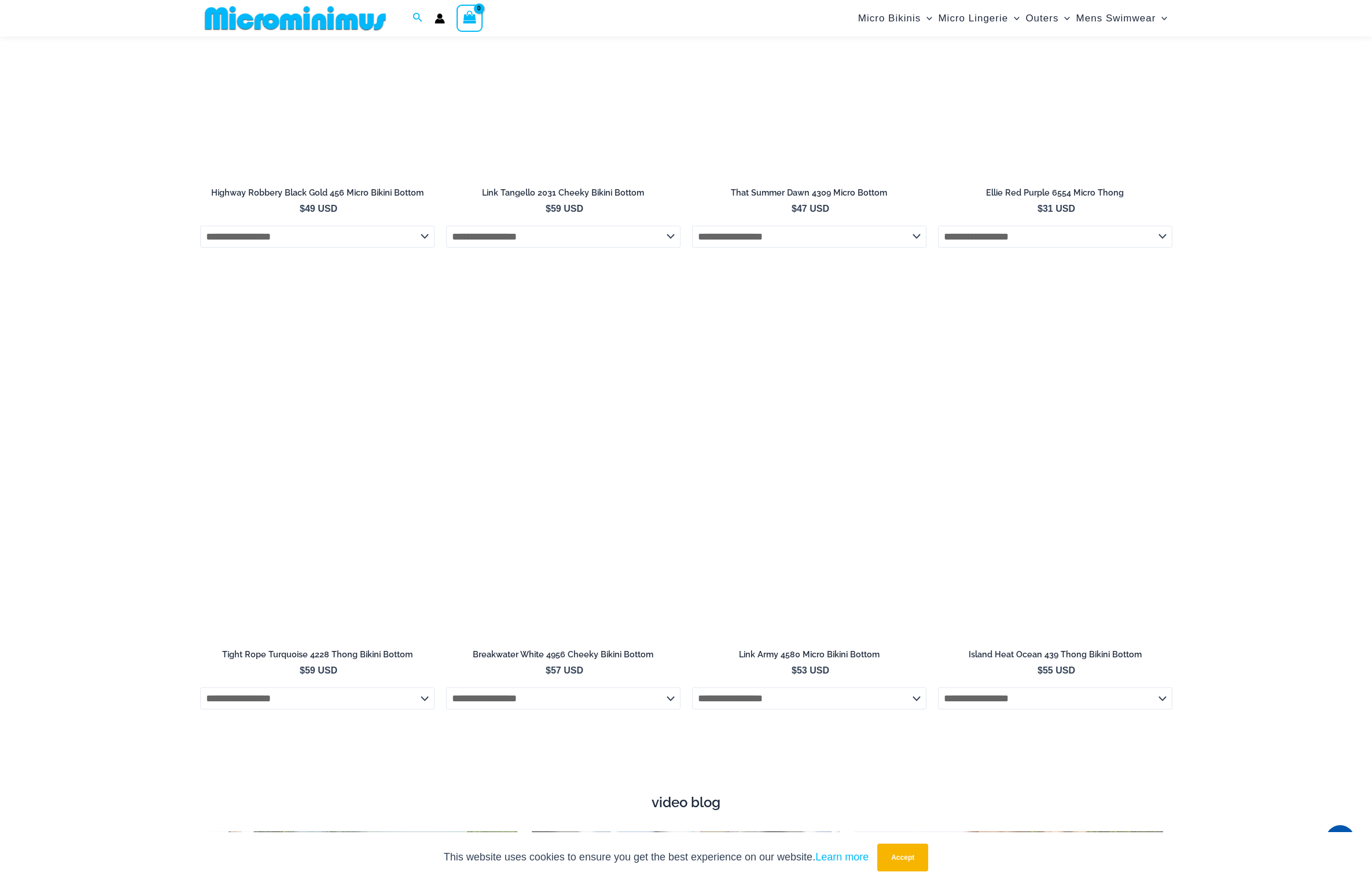
scroll to position [3905, 0]
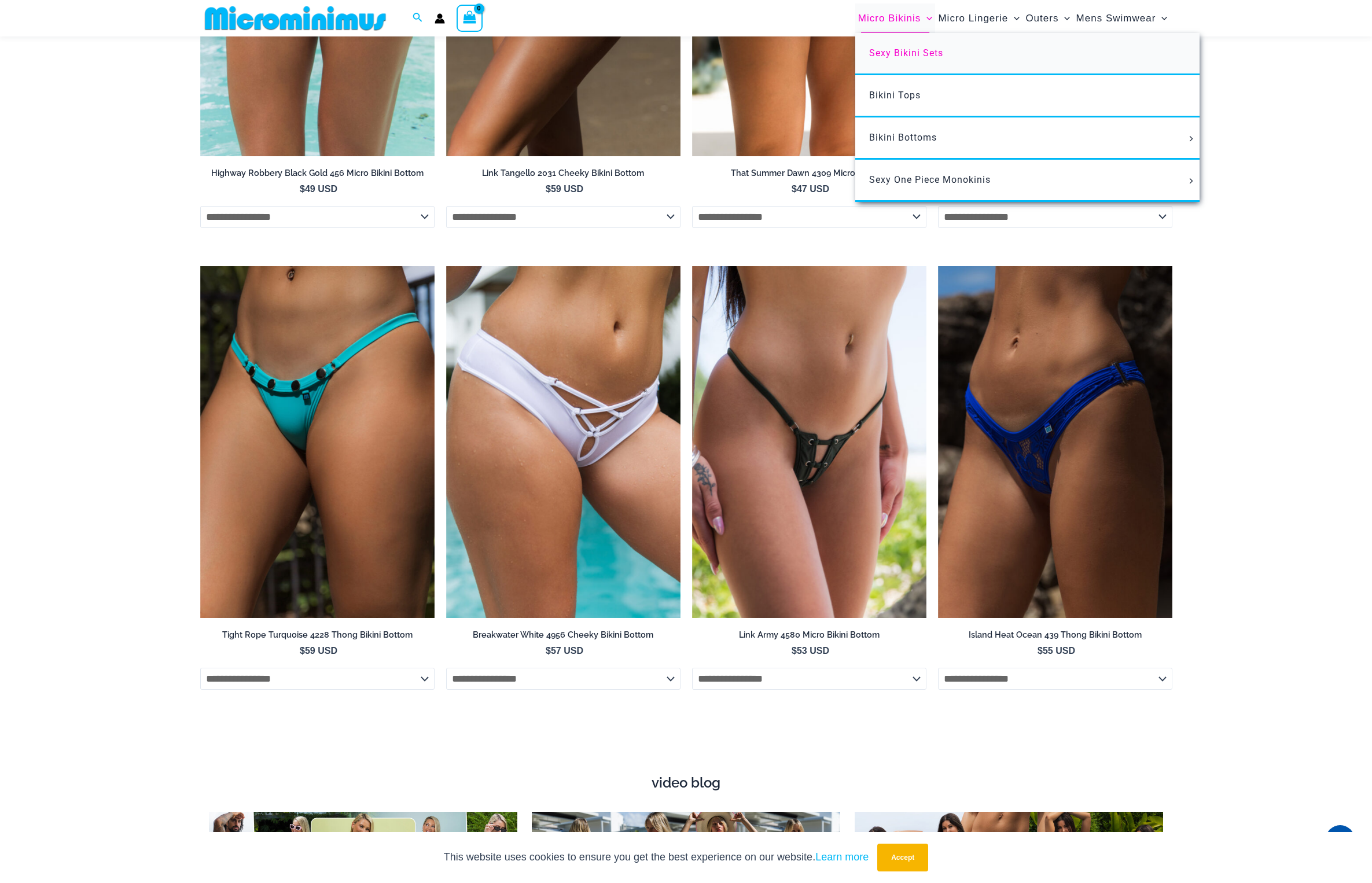
click at [899, 53] on span "Sexy Bikini Sets" at bounding box center [906, 53] width 74 height 11
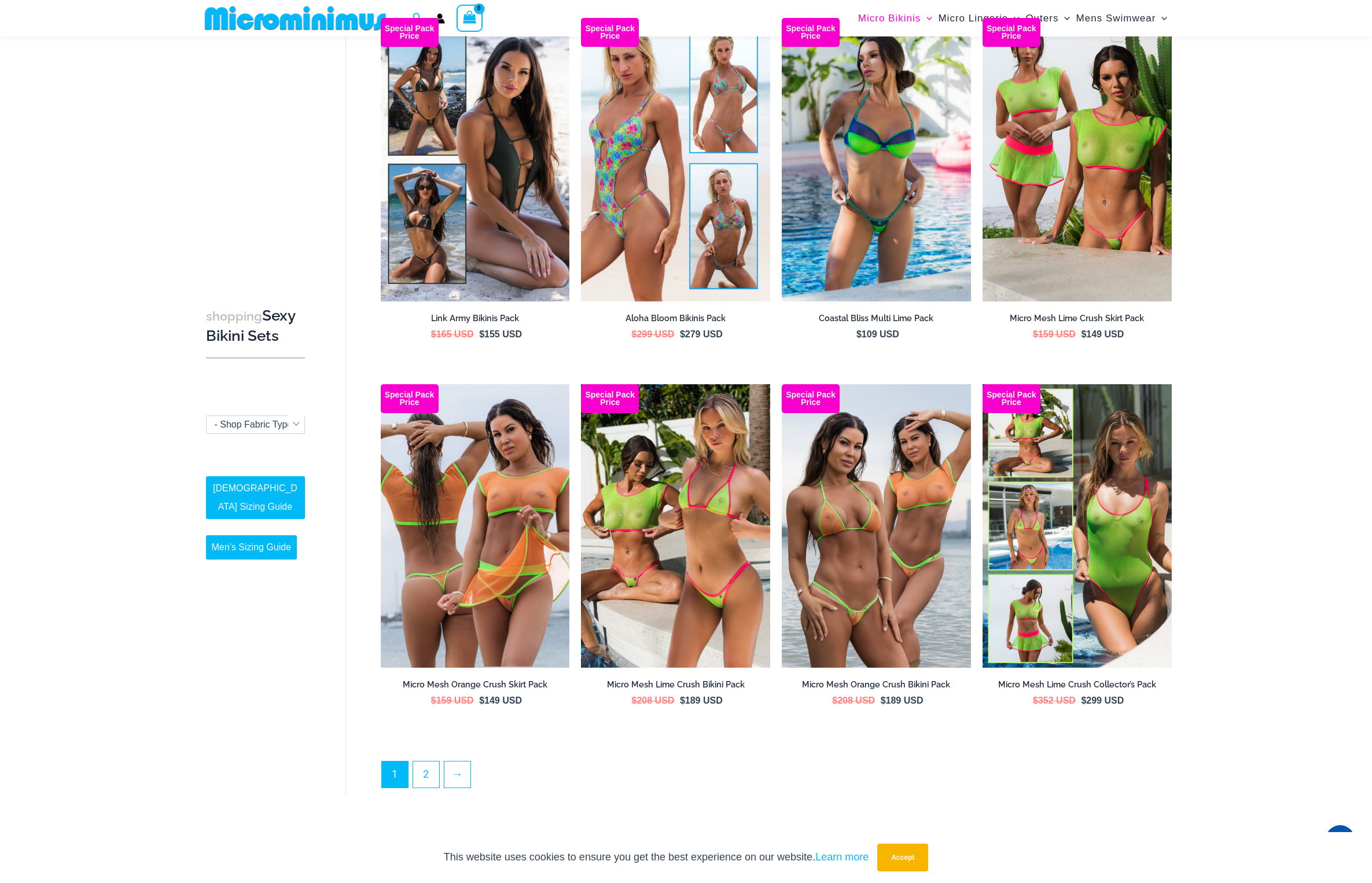
scroll to position [2529, 0]
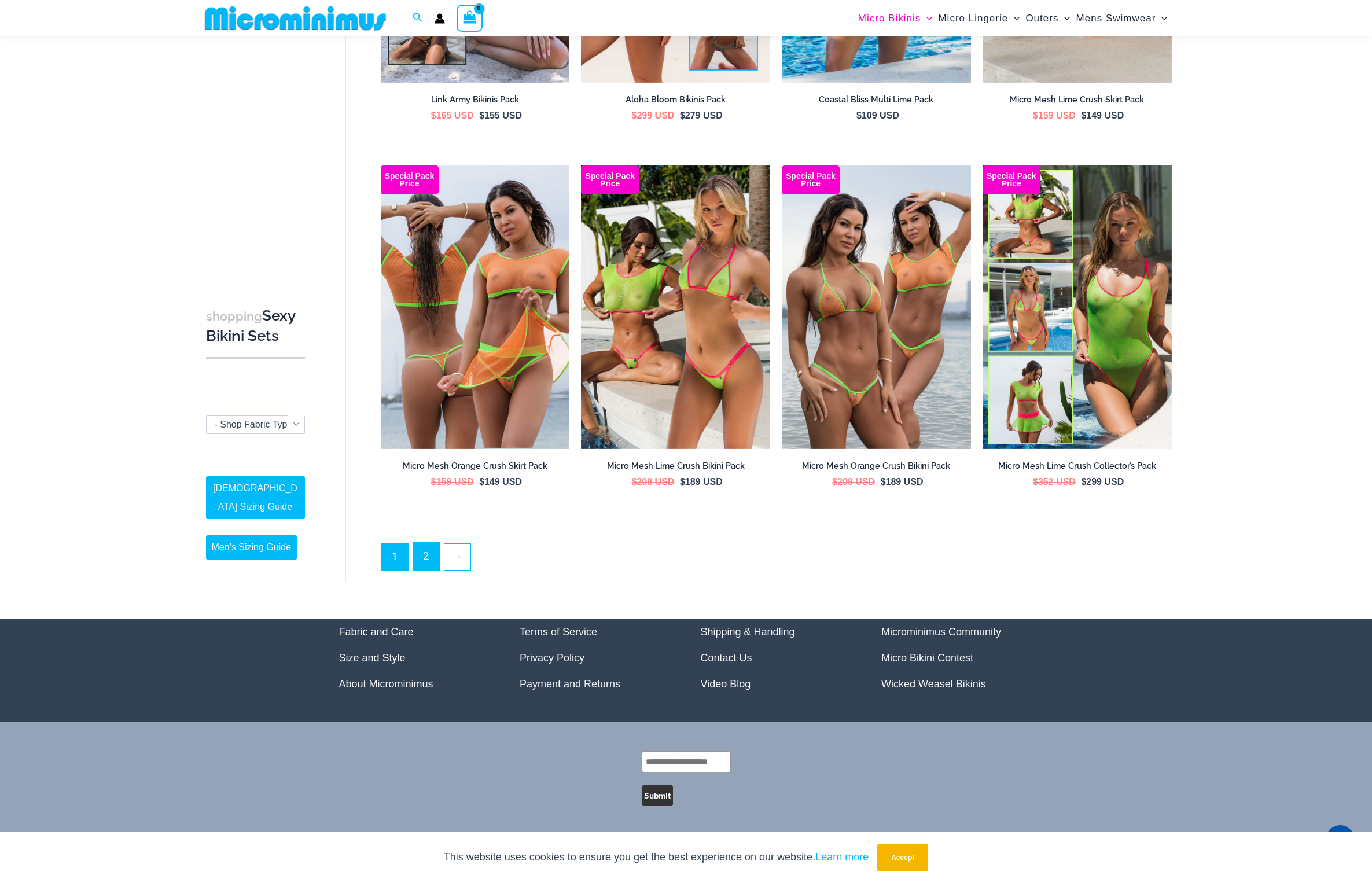
click at [434, 560] on link "2" at bounding box center [426, 557] width 26 height 27
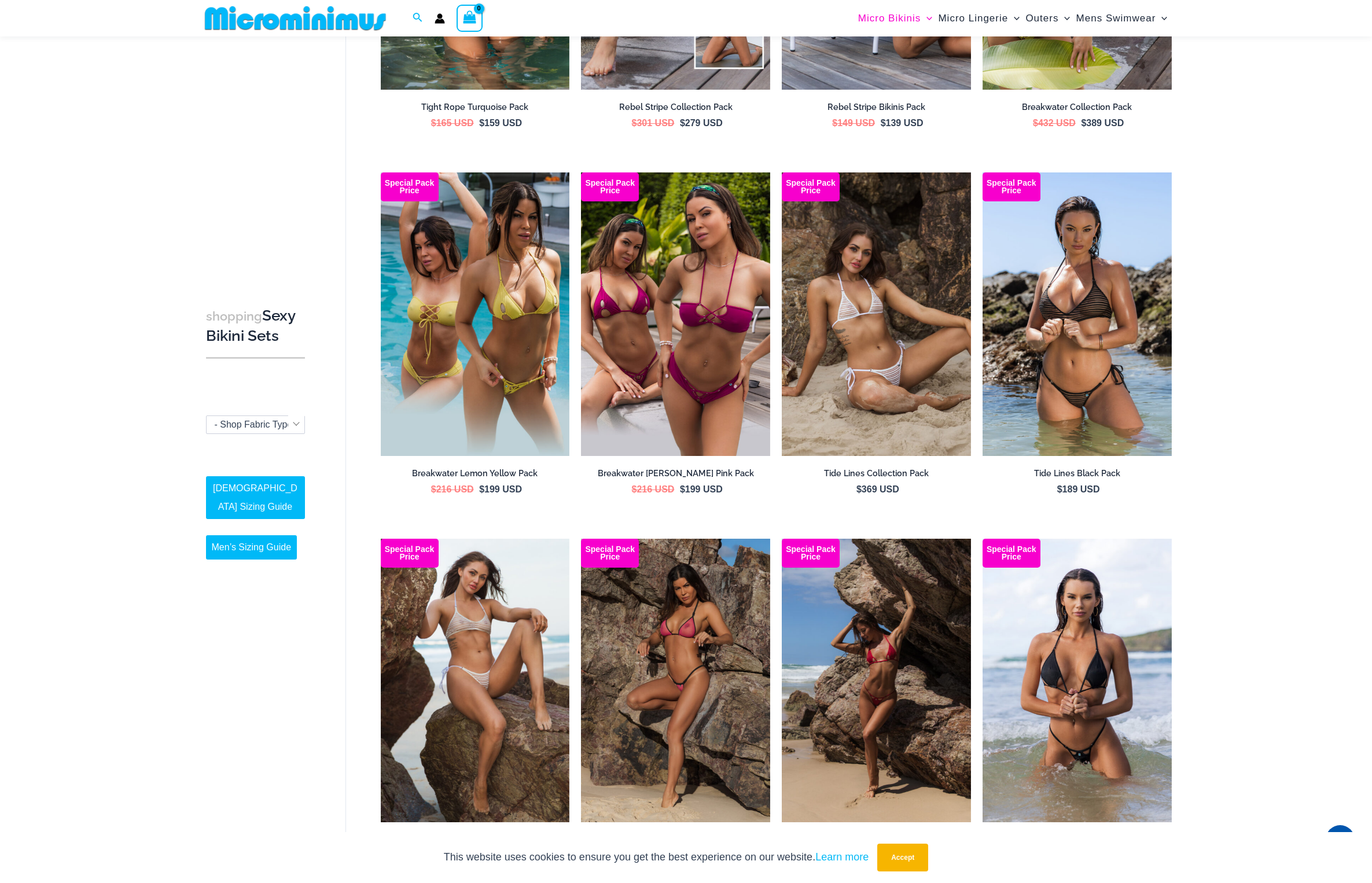
scroll to position [710, 0]
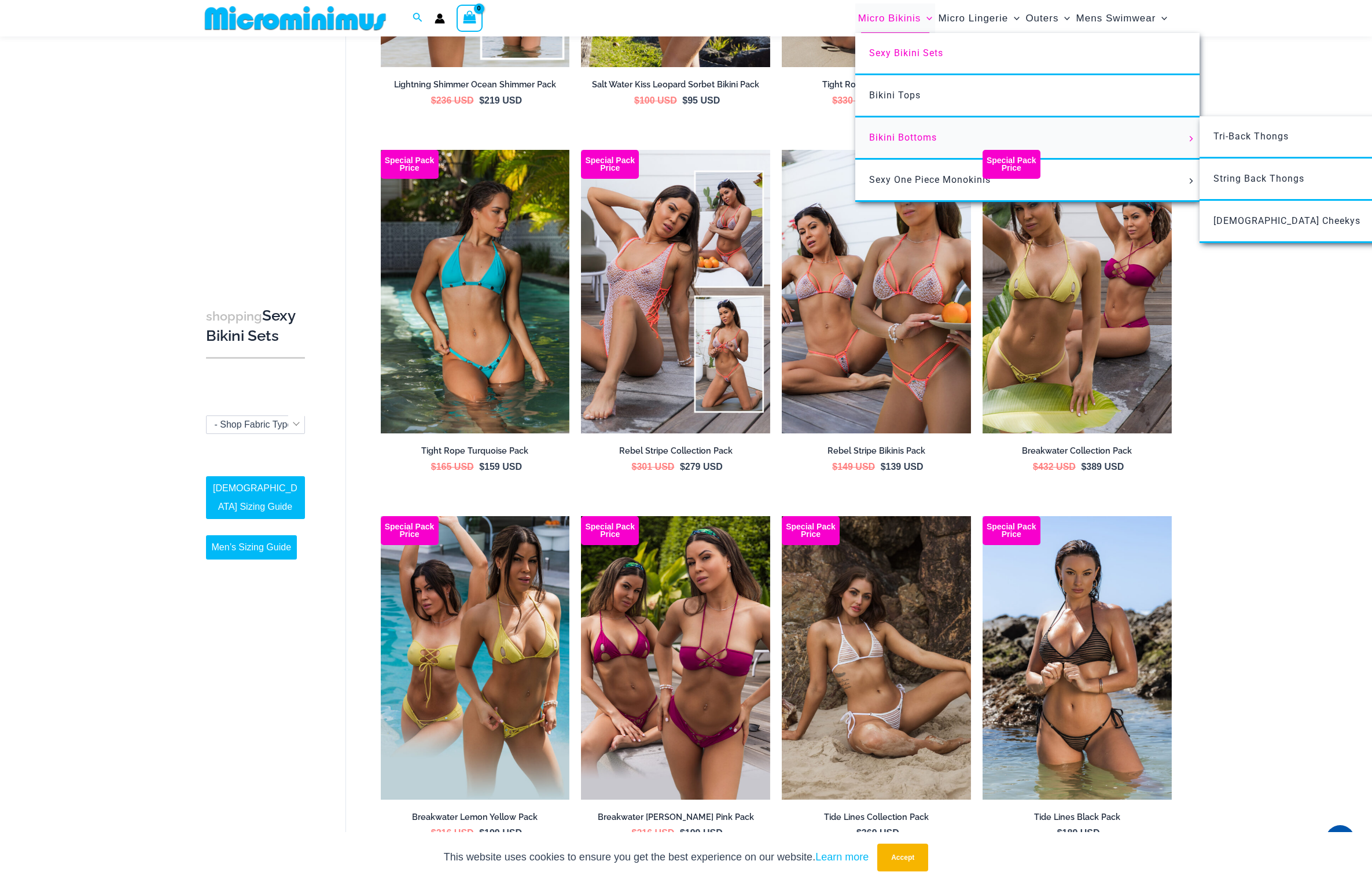
click at [985, 137] on link "Bikini Bottoms" at bounding box center [1027, 139] width 344 height 42
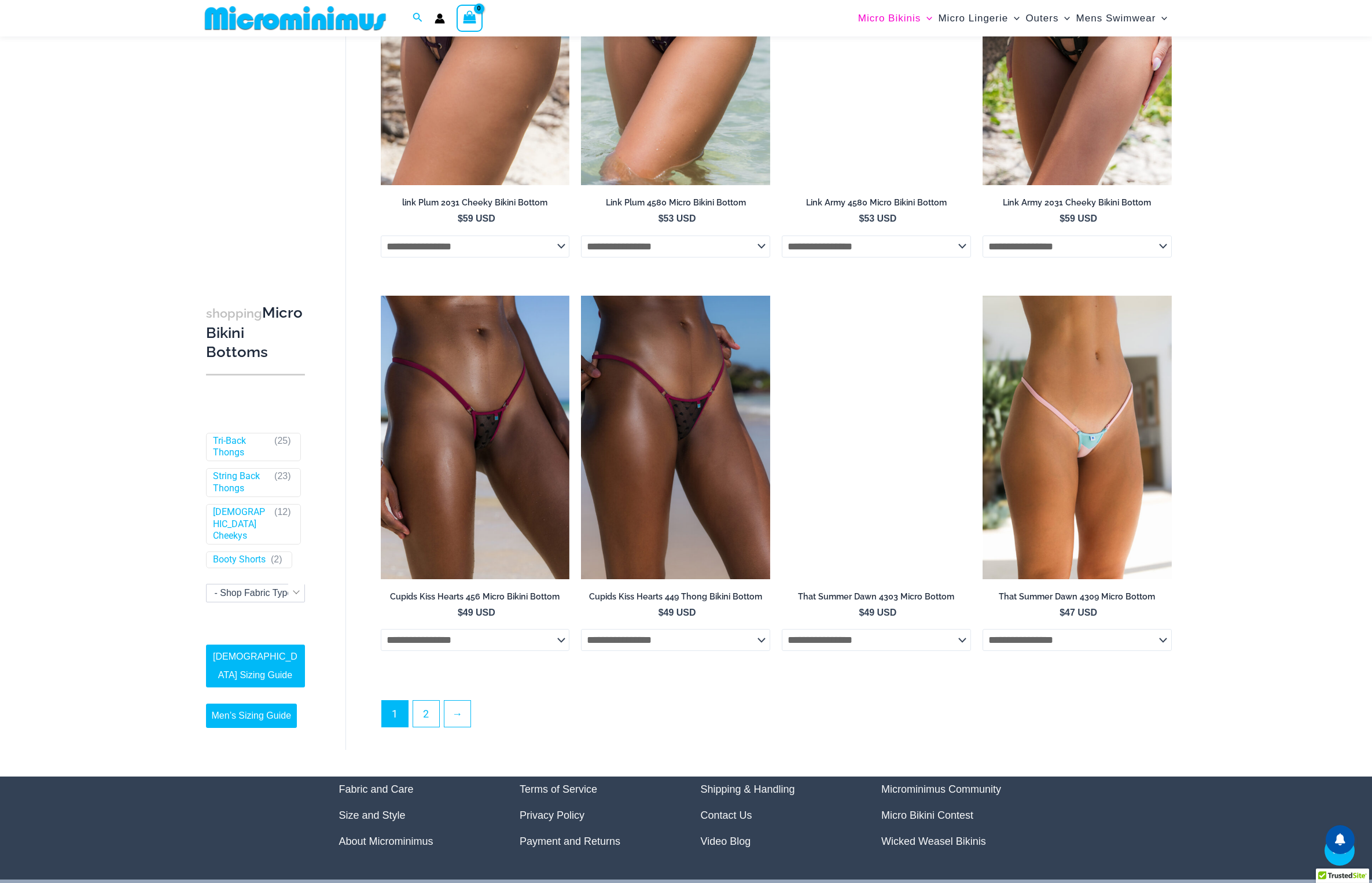
scroll to position [3263, 0]
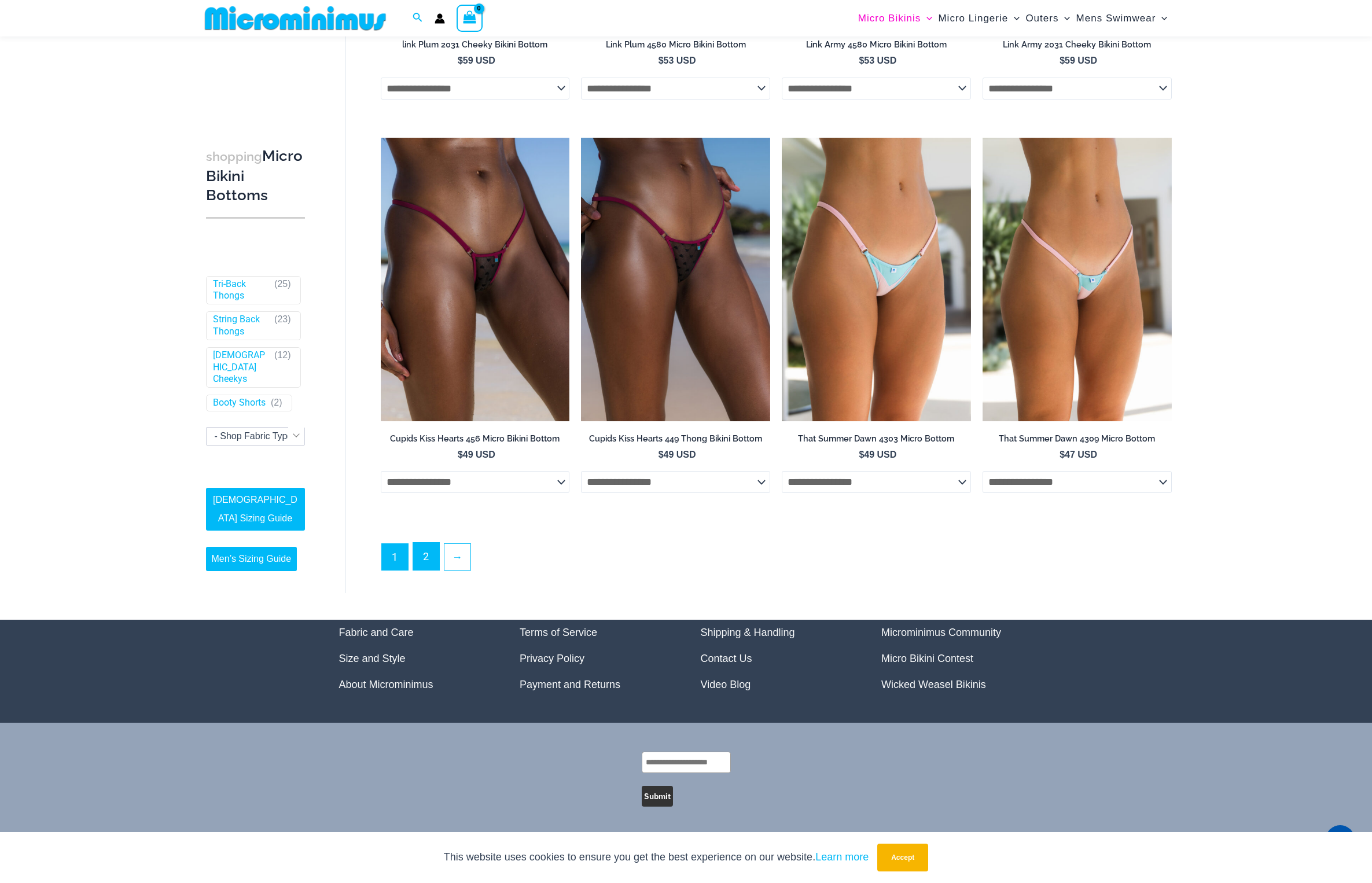
click at [428, 561] on link "2" at bounding box center [426, 557] width 26 height 27
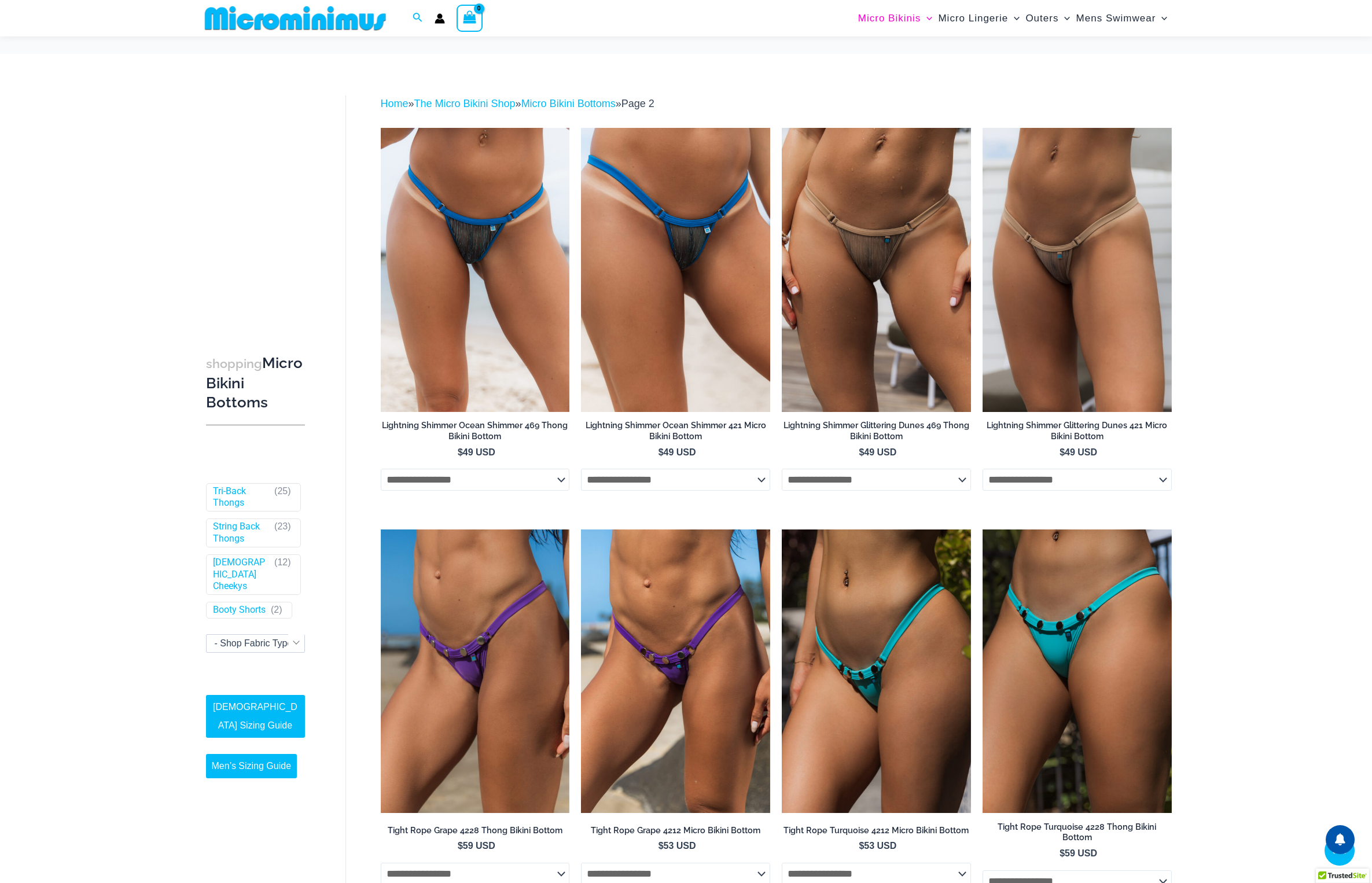
scroll to position [2390, 0]
